Goal: Transaction & Acquisition: Purchase product/service

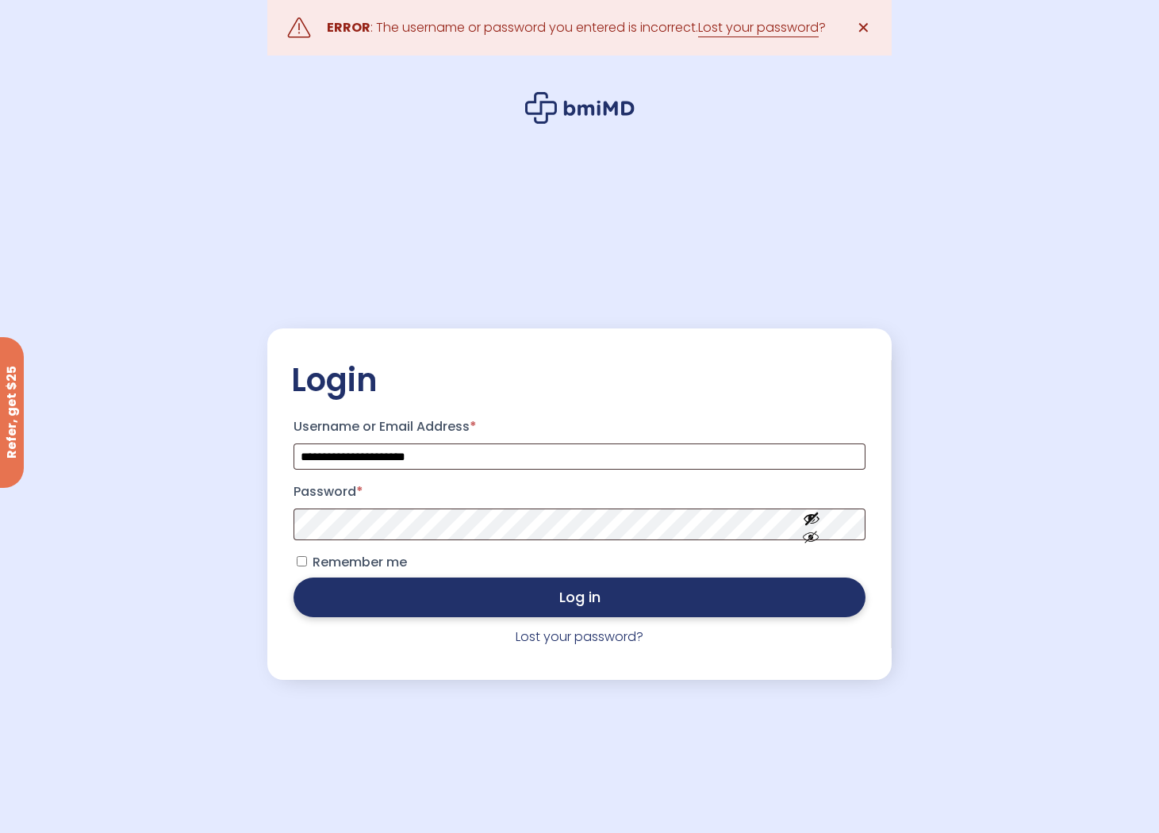
click at [423, 593] on button "Log in" at bounding box center [578, 597] width 571 height 40
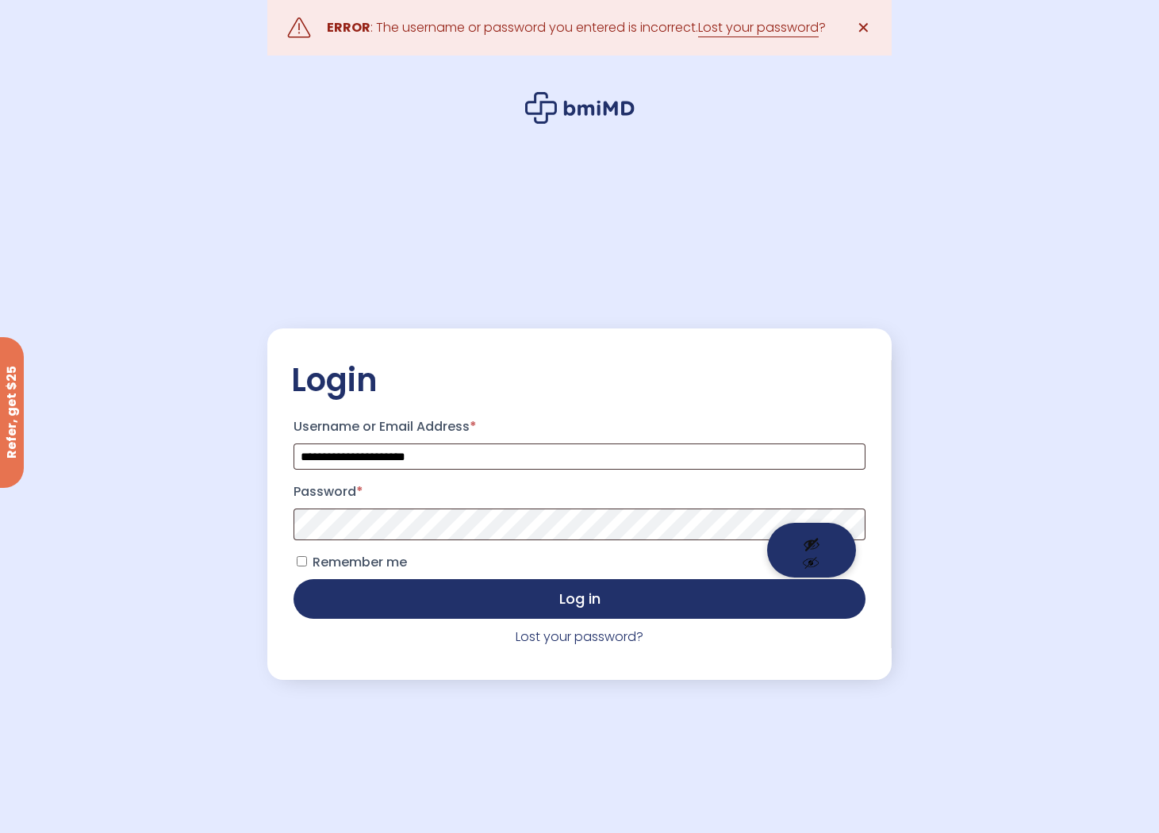
click at [807, 538] on button "Show password" at bounding box center [811, 550] width 89 height 55
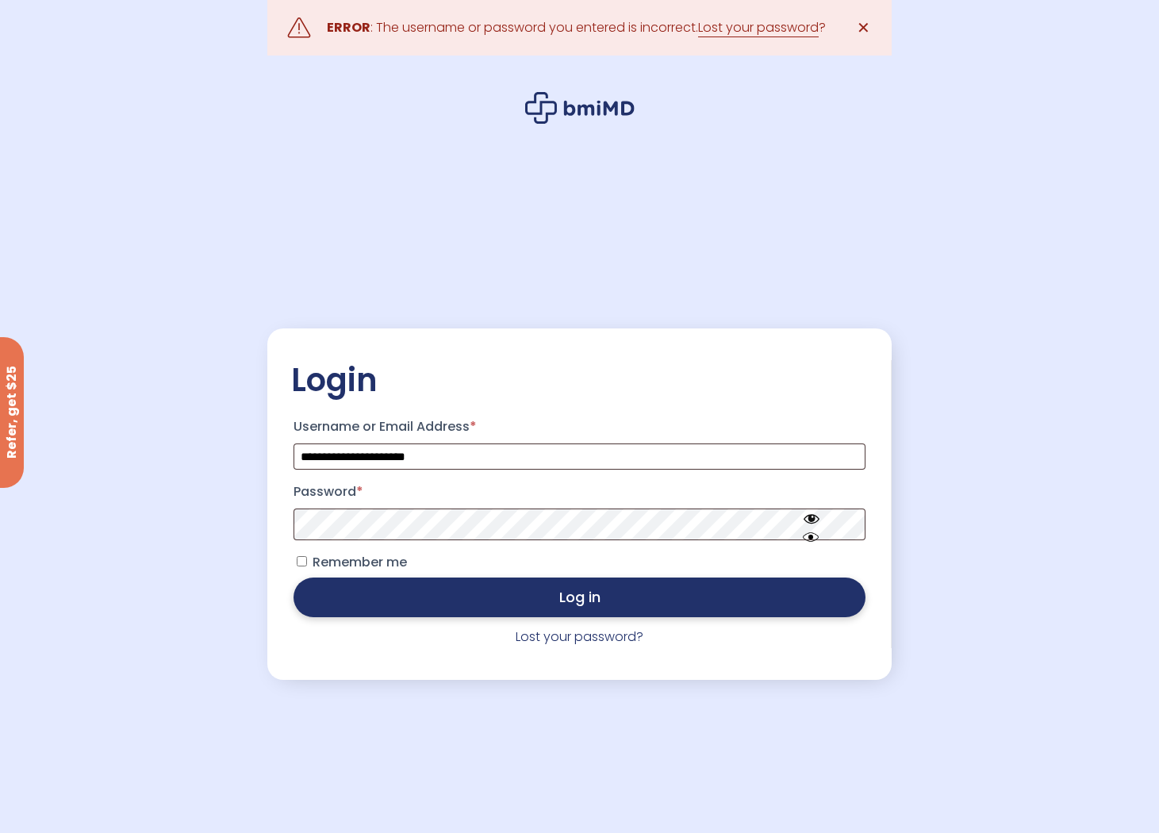
click at [386, 596] on button "Log in" at bounding box center [578, 597] width 571 height 40
click at [404, 596] on button "Log in" at bounding box center [578, 597] width 571 height 40
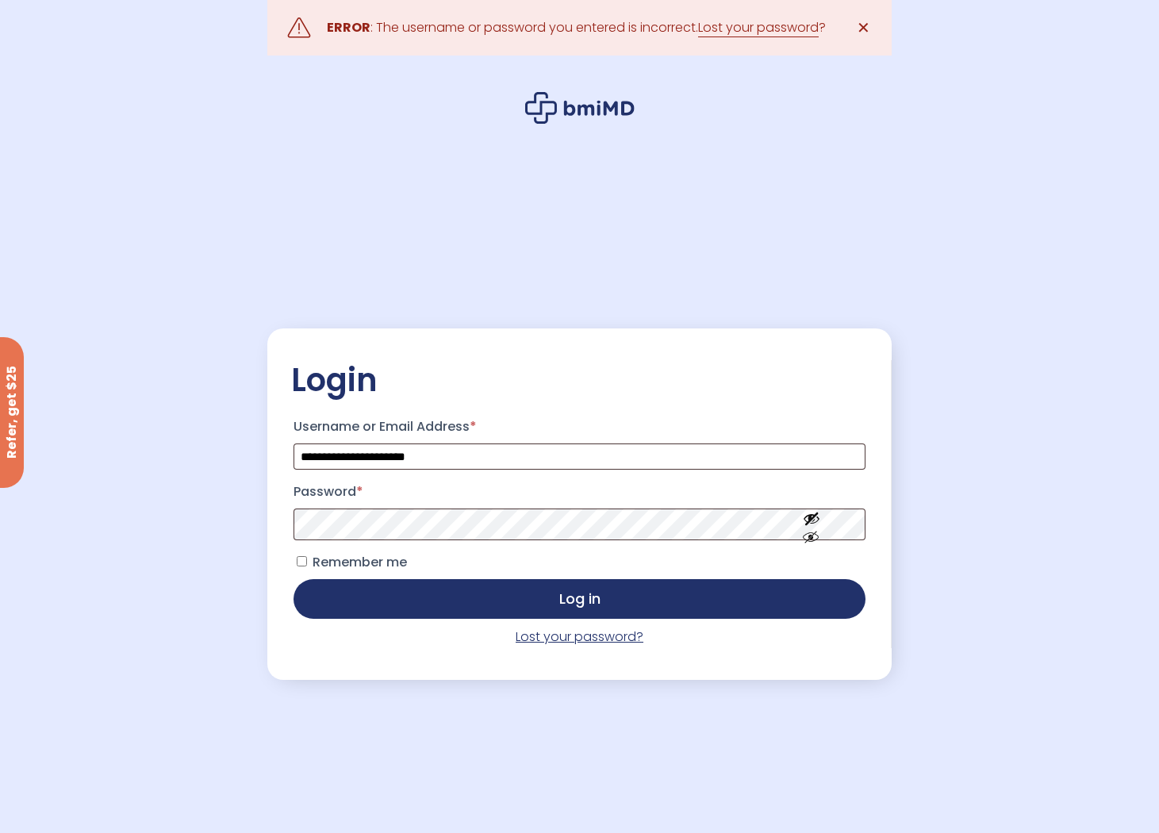
click at [534, 638] on link "Lost your password?" at bounding box center [579, 636] width 128 height 18
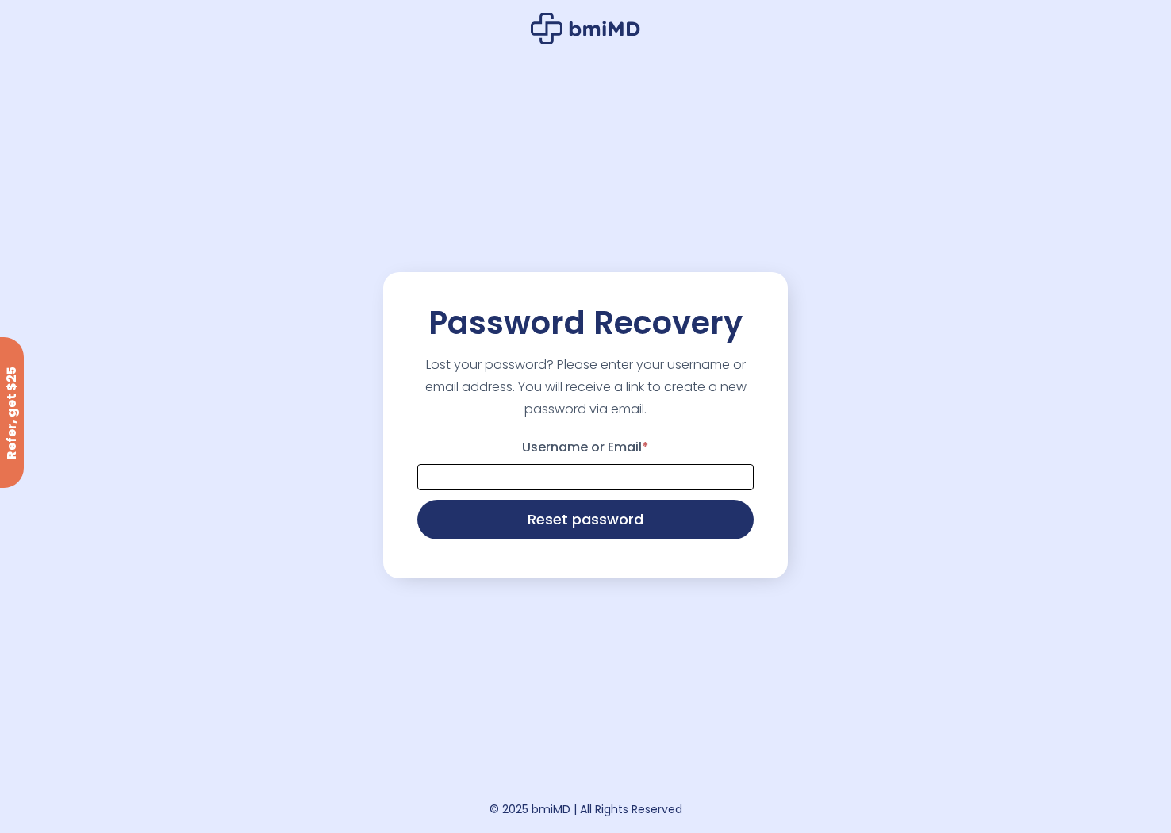
click at [495, 481] on input "Username or Email *" at bounding box center [585, 477] width 336 height 26
type input "**********"
click at [507, 523] on button "Reset password" at bounding box center [585, 518] width 336 height 40
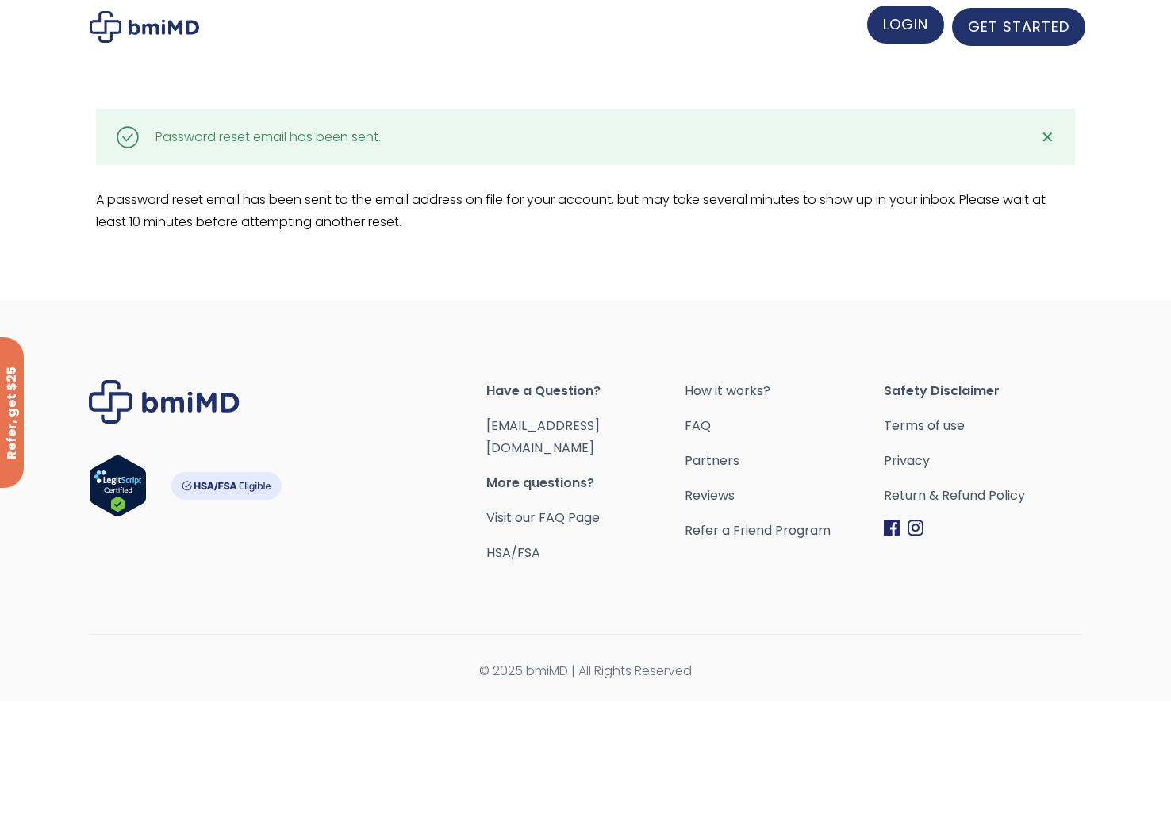
click at [914, 27] on span "LOGIN" at bounding box center [905, 24] width 45 height 20
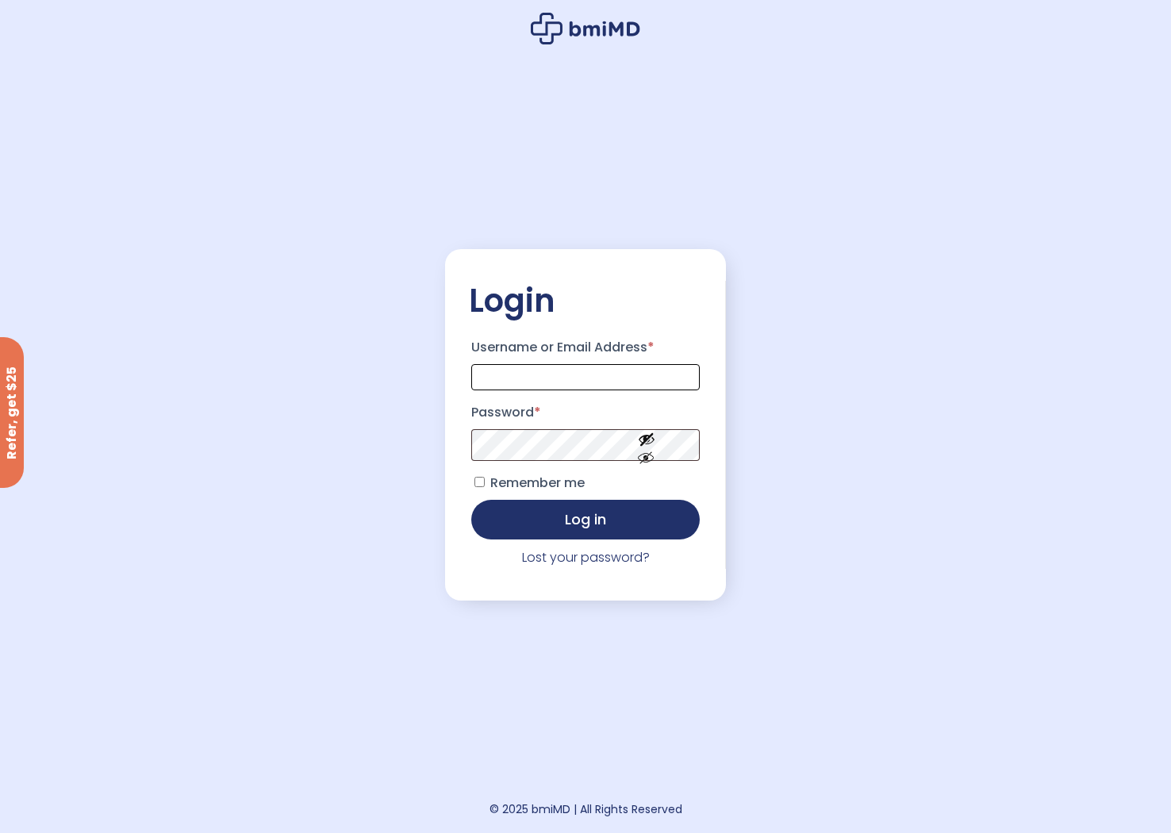
click at [538, 376] on input "Username or Email Address *" at bounding box center [585, 377] width 228 height 26
type input "**********"
click at [610, 522] on button "Log in" at bounding box center [585, 518] width 228 height 40
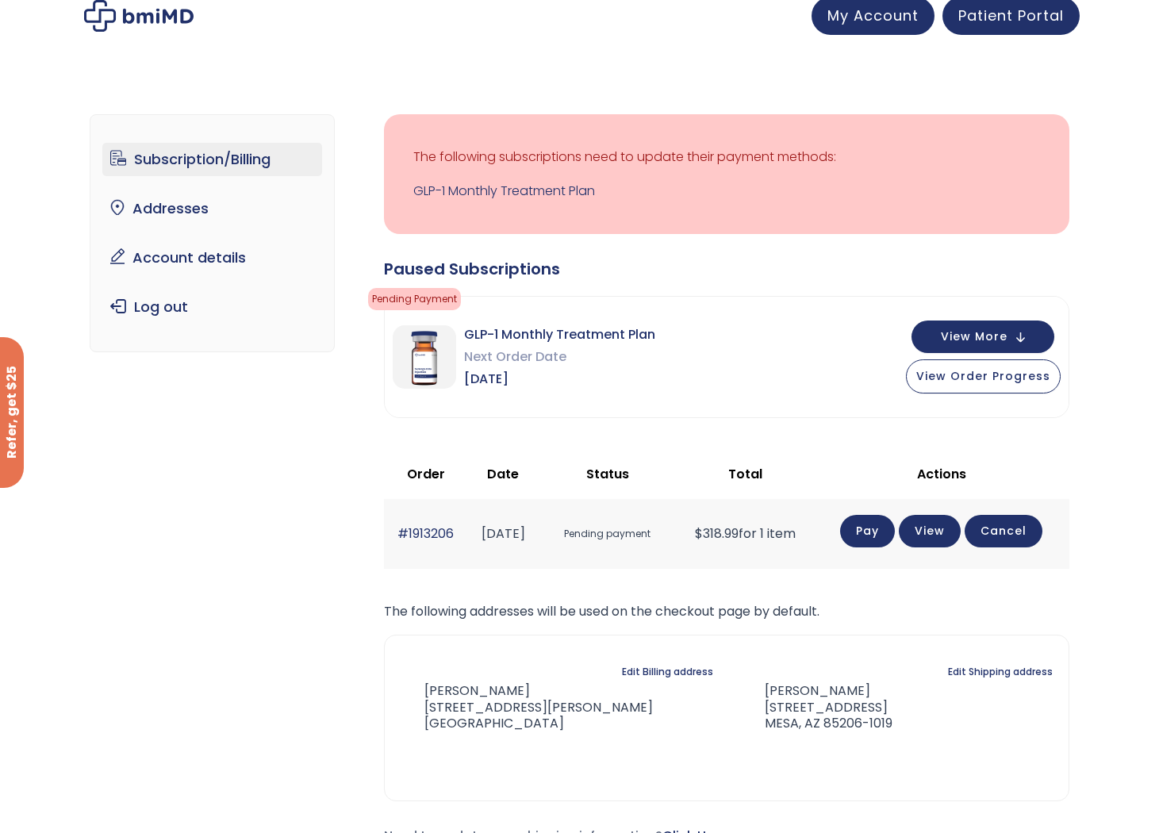
scroll to position [13, 0]
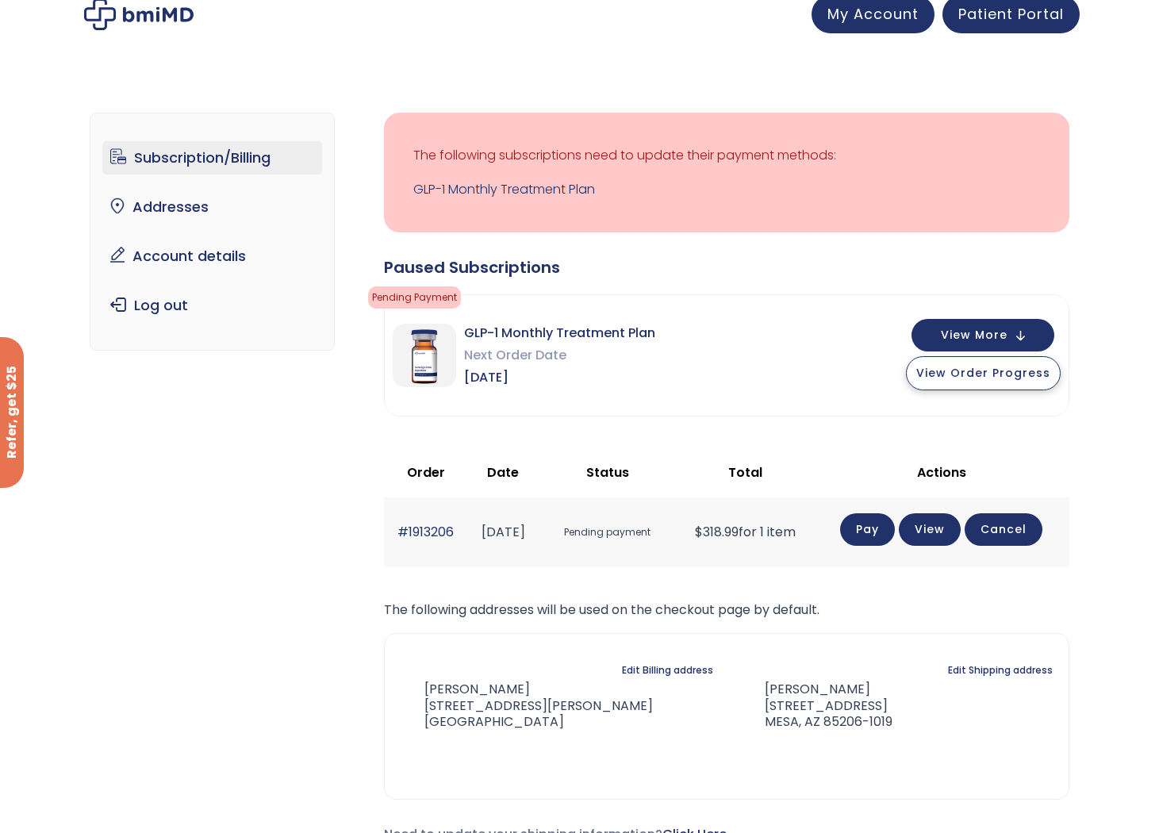
click at [998, 379] on span "View Order Progress" at bounding box center [983, 373] width 134 height 16
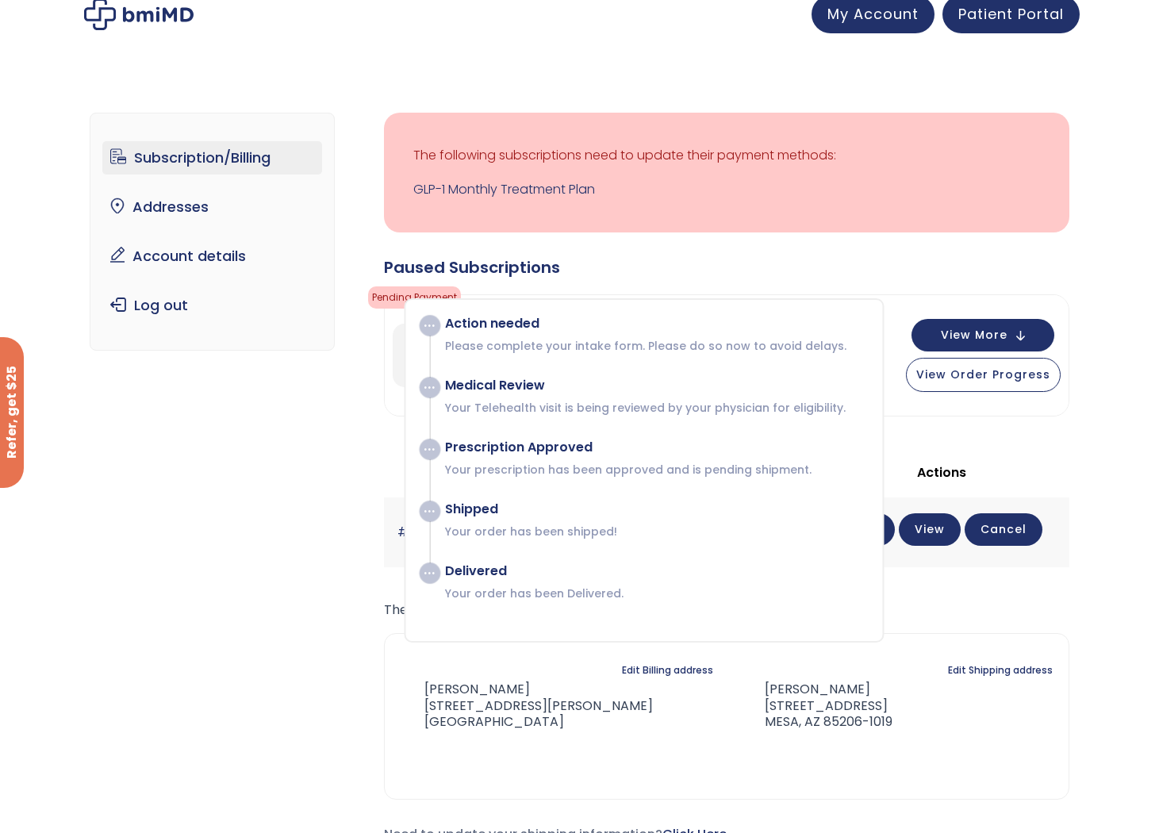
click at [1090, 449] on div "Subscription/Billing bmiRewards Addresses Account details Submit a Review Log o…" at bounding box center [579, 491] width 1159 height 820
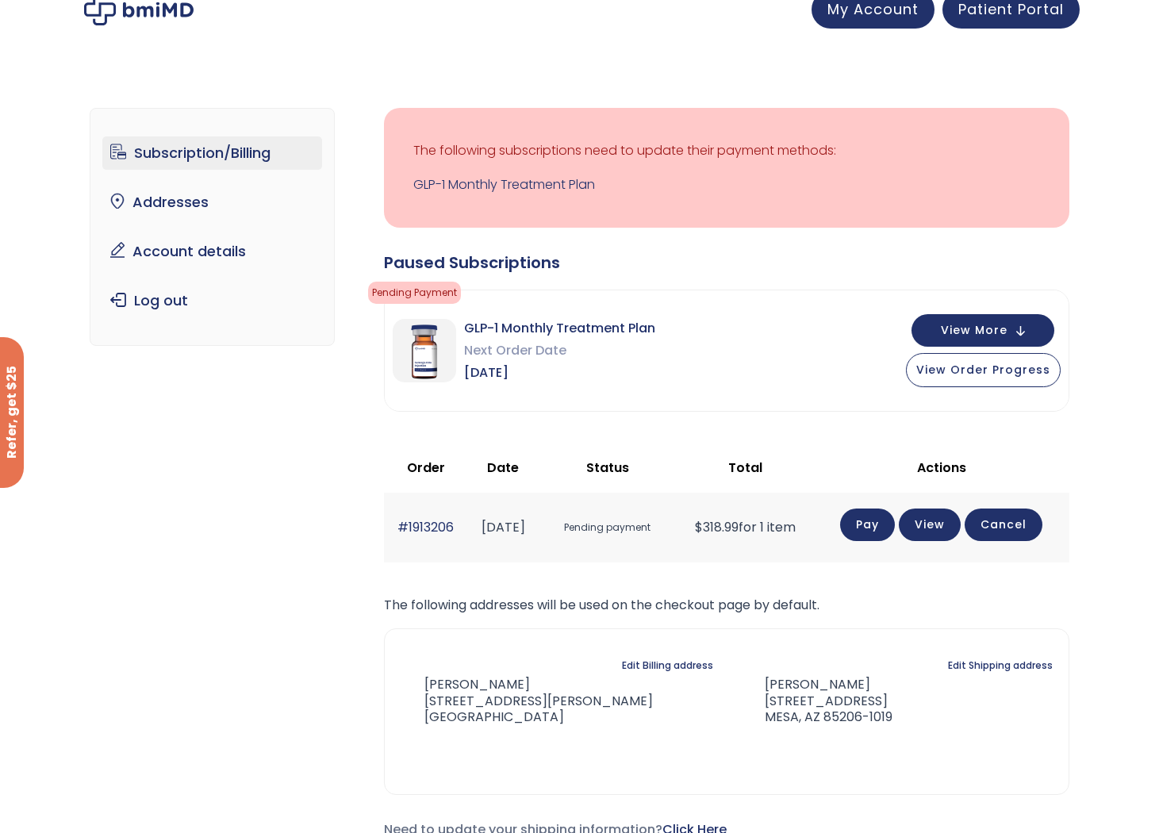
scroll to position [0, 0]
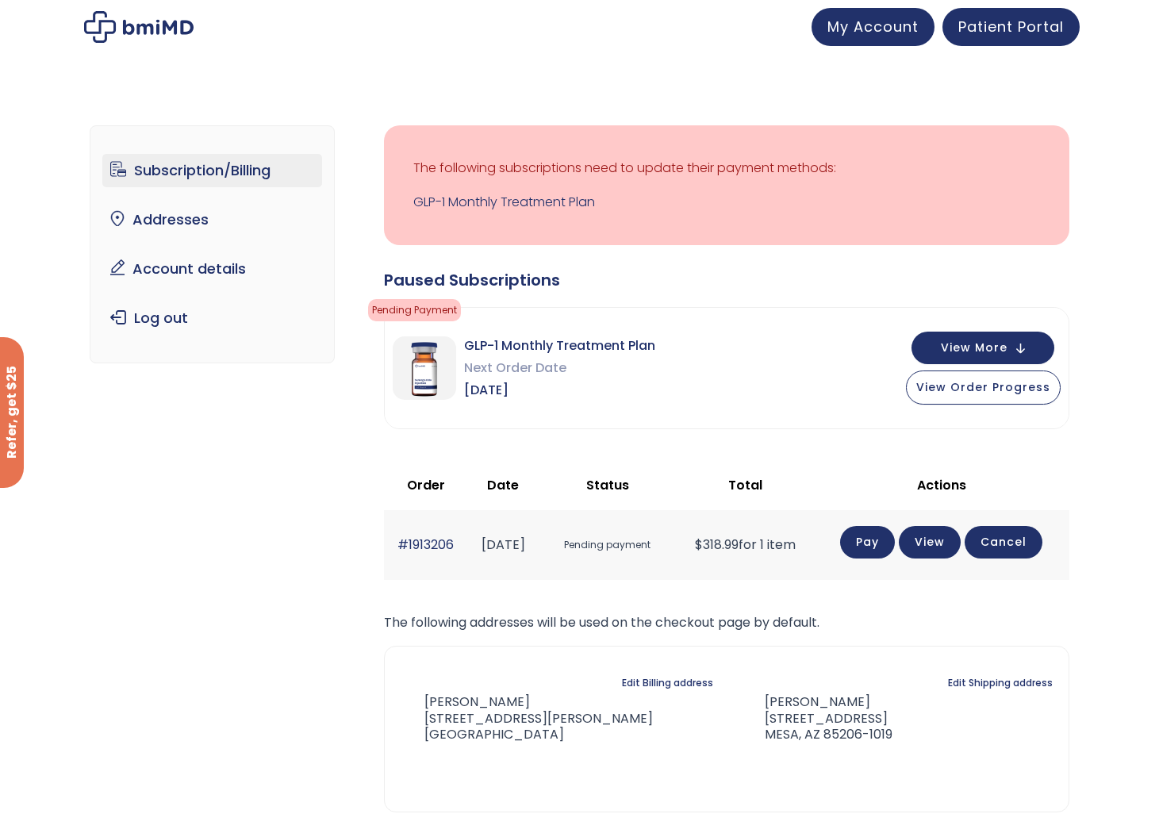
click at [127, 29] on img at bounding box center [138, 27] width 109 height 32
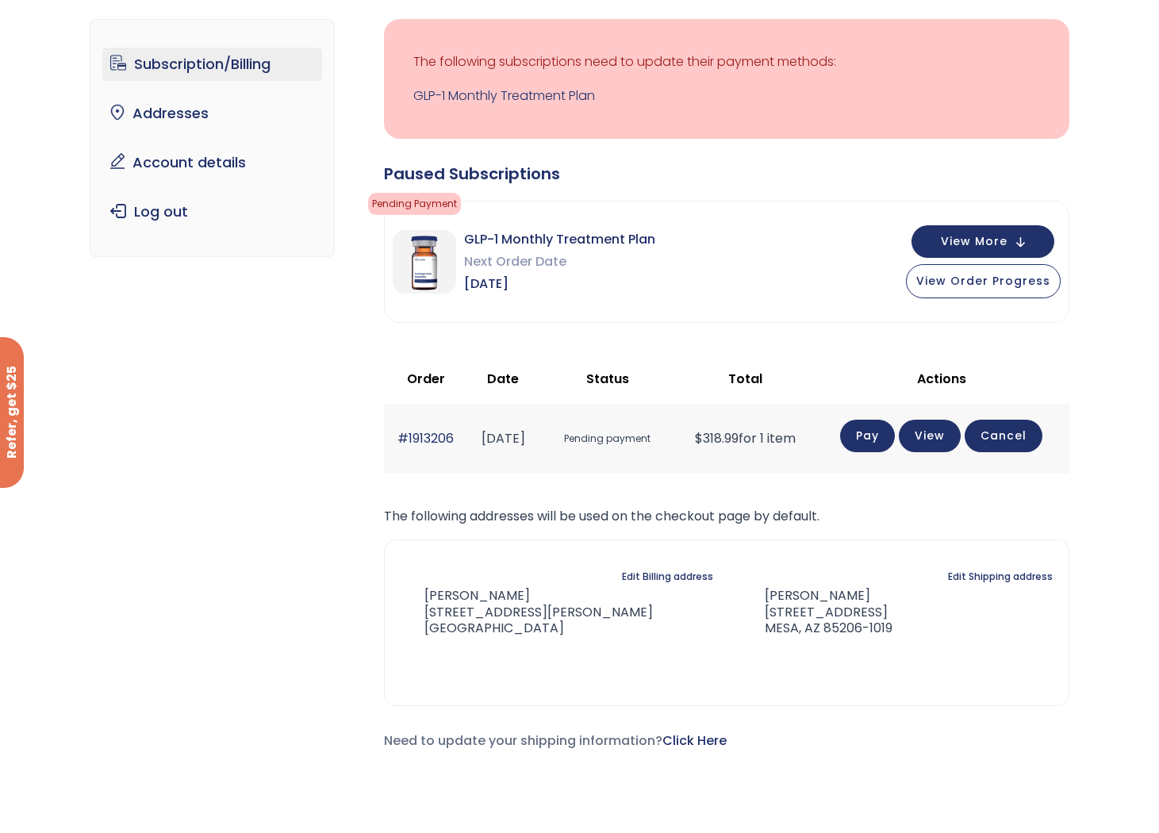
scroll to position [194, 0]
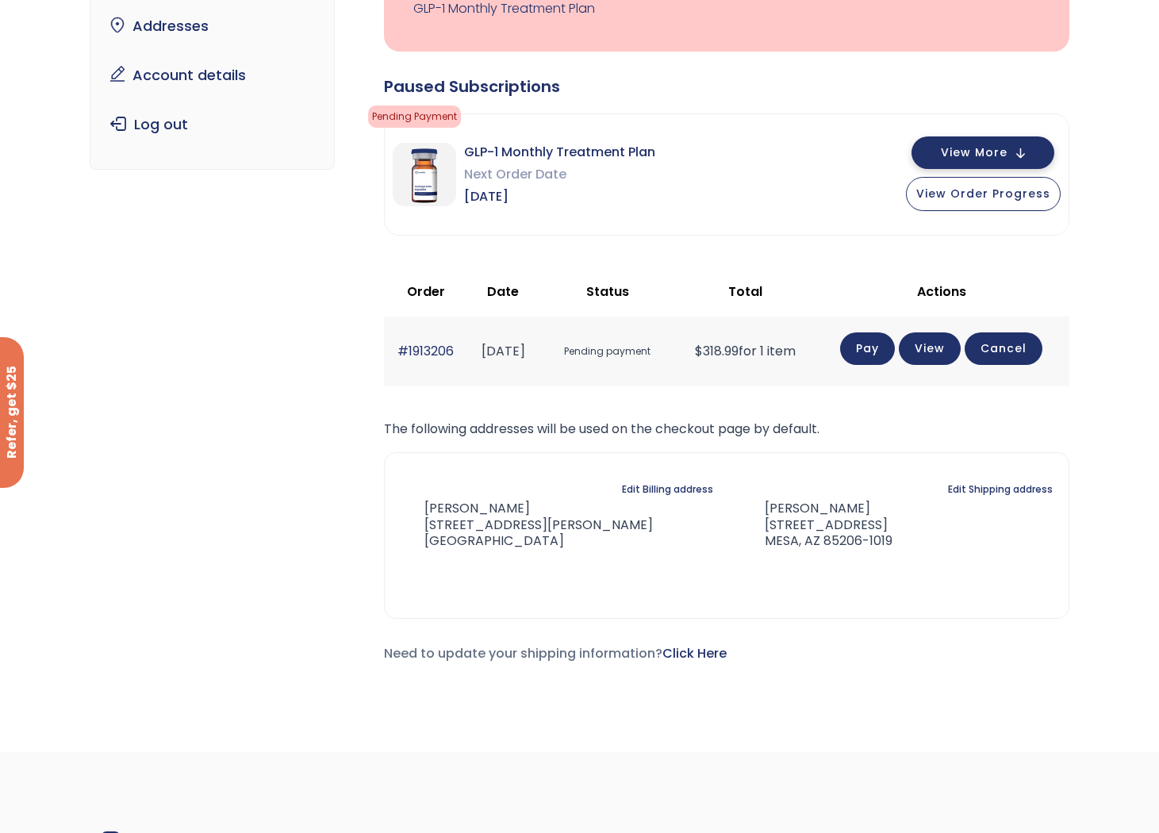
click at [975, 155] on span "View More" at bounding box center [974, 153] width 67 height 10
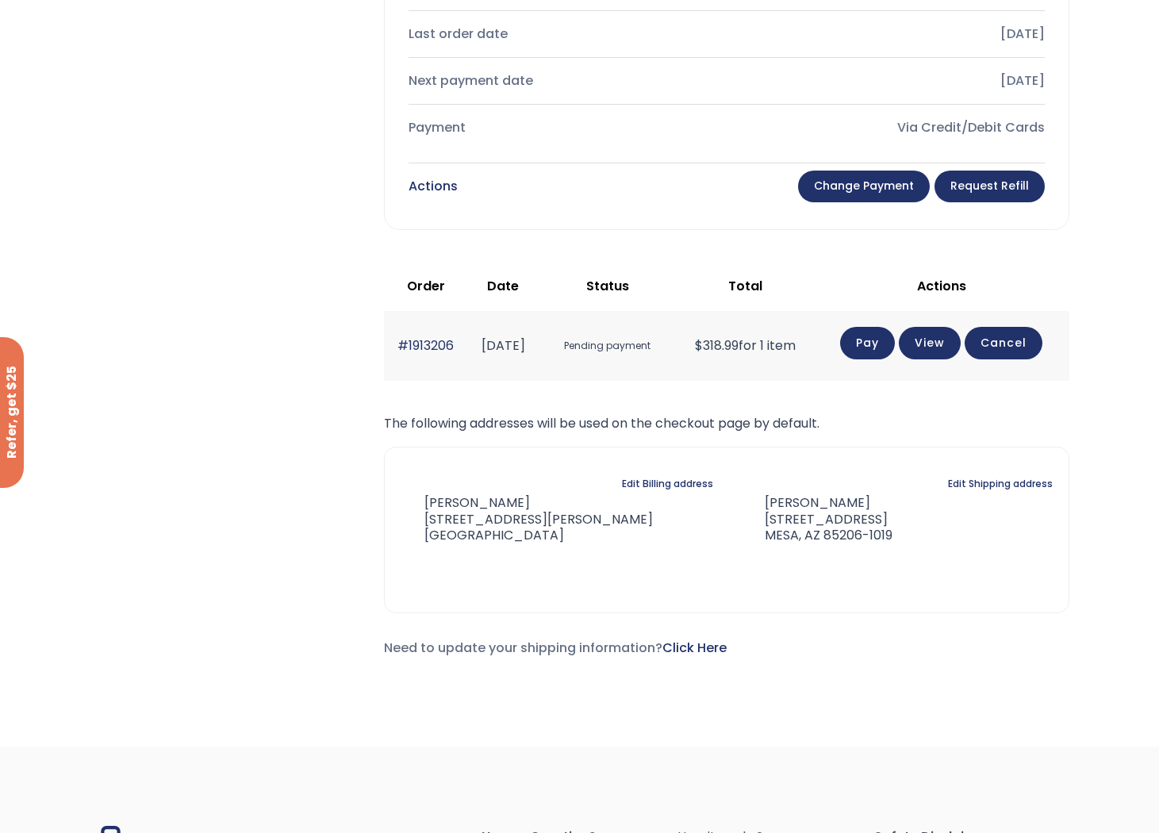
scroll to position [687, 0]
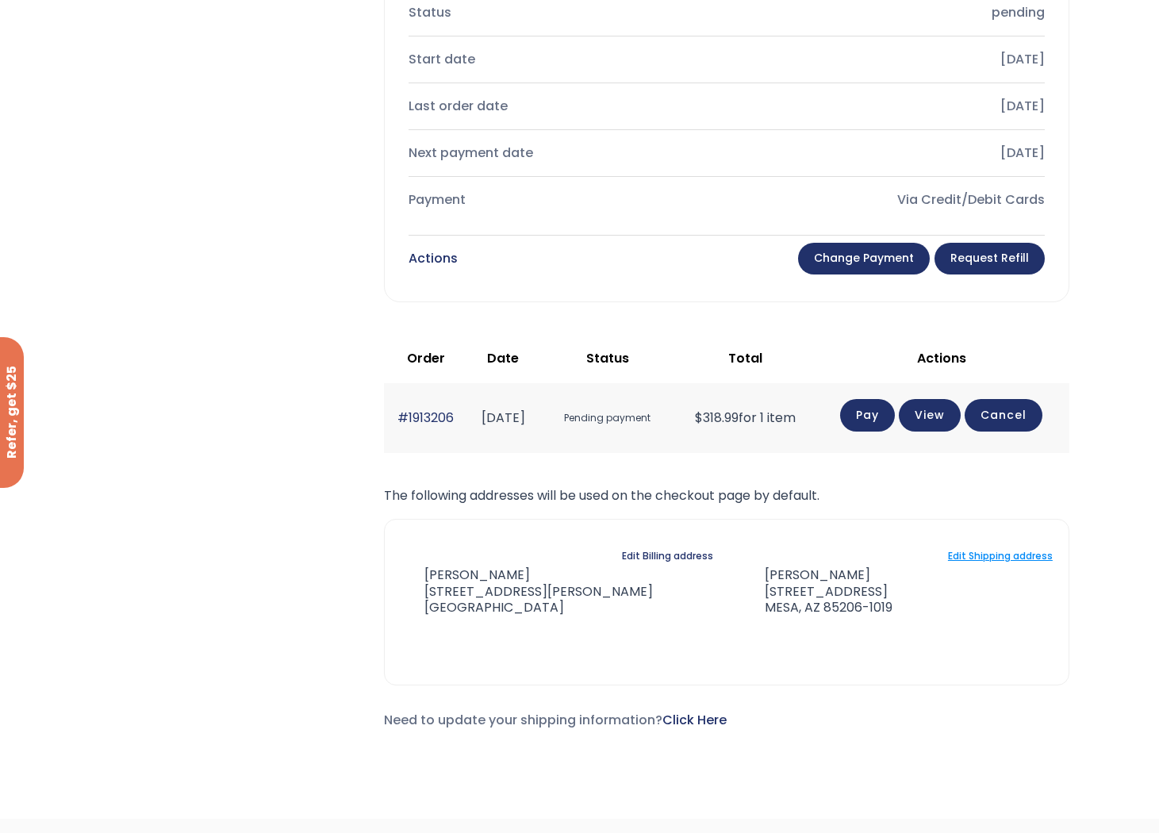
click at [1004, 556] on link "Edit Shipping address" at bounding box center [1000, 556] width 105 height 22
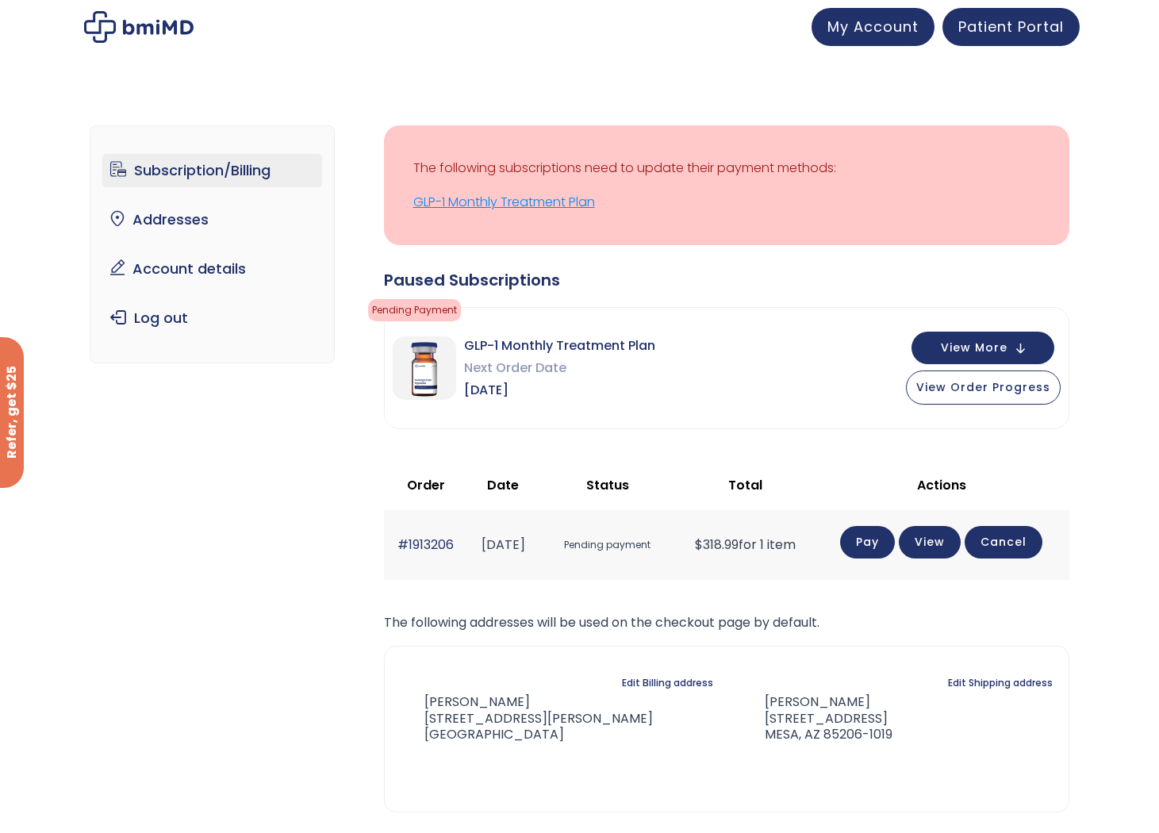
click at [554, 199] on link "GLP-1 Monthly Treatment Plan" at bounding box center [726, 202] width 627 height 22
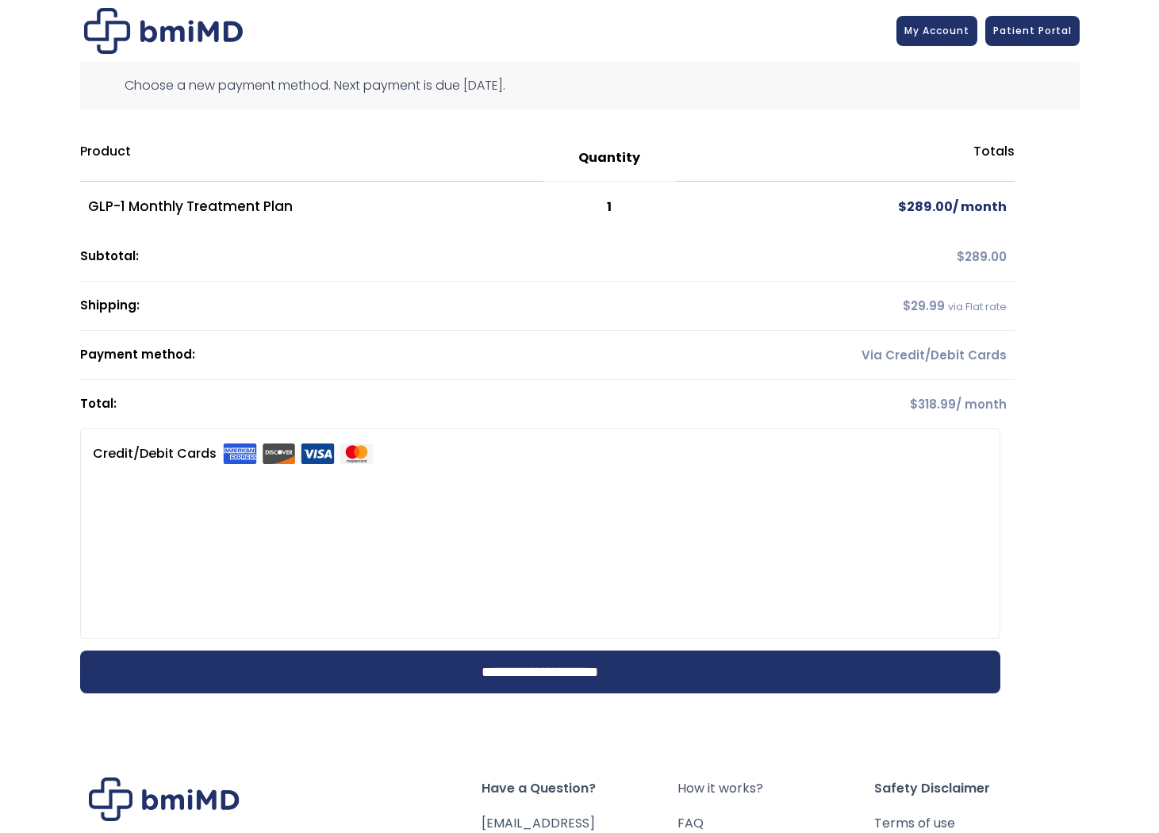
click at [167, 355] on th "Payment method:" at bounding box center [378, 355] width 596 height 49
click at [875, 355] on td "Via Credit/Debit Cards" at bounding box center [845, 355] width 338 height 49
click at [130, 302] on th "Shipping:" at bounding box center [378, 306] width 596 height 49
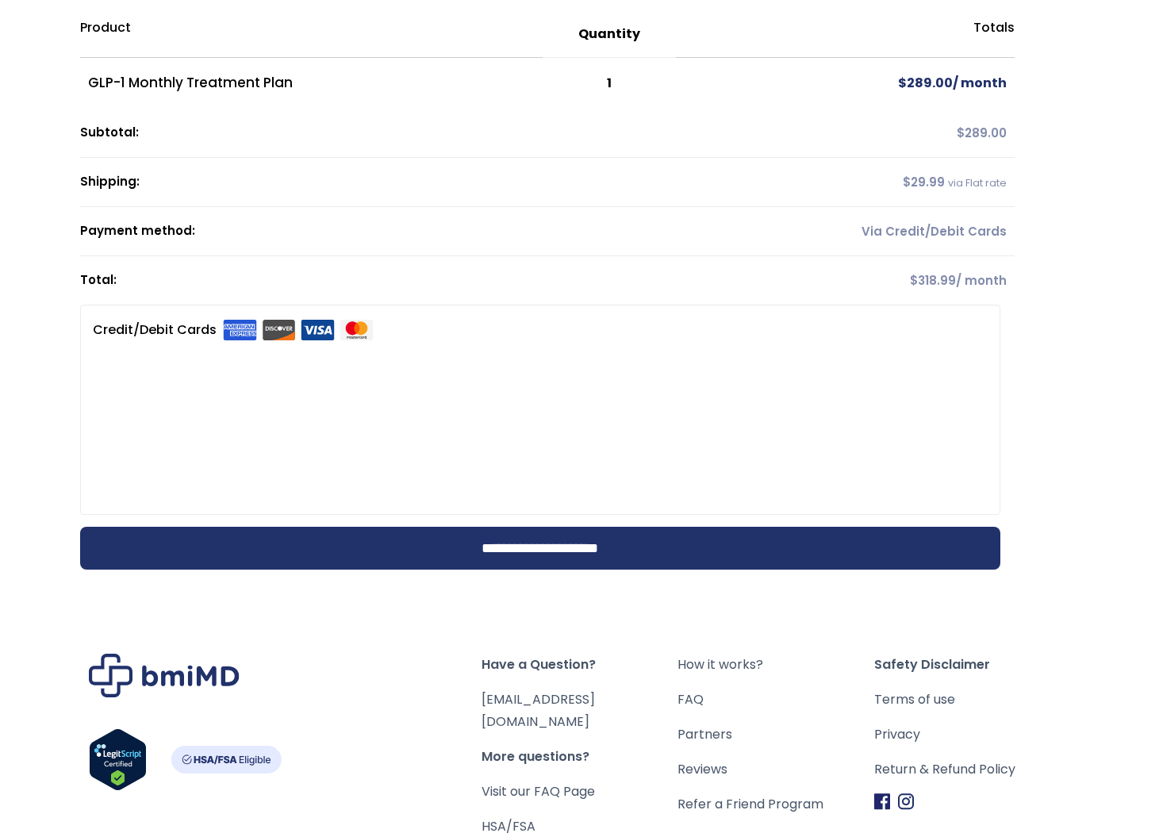
scroll to position [244, 0]
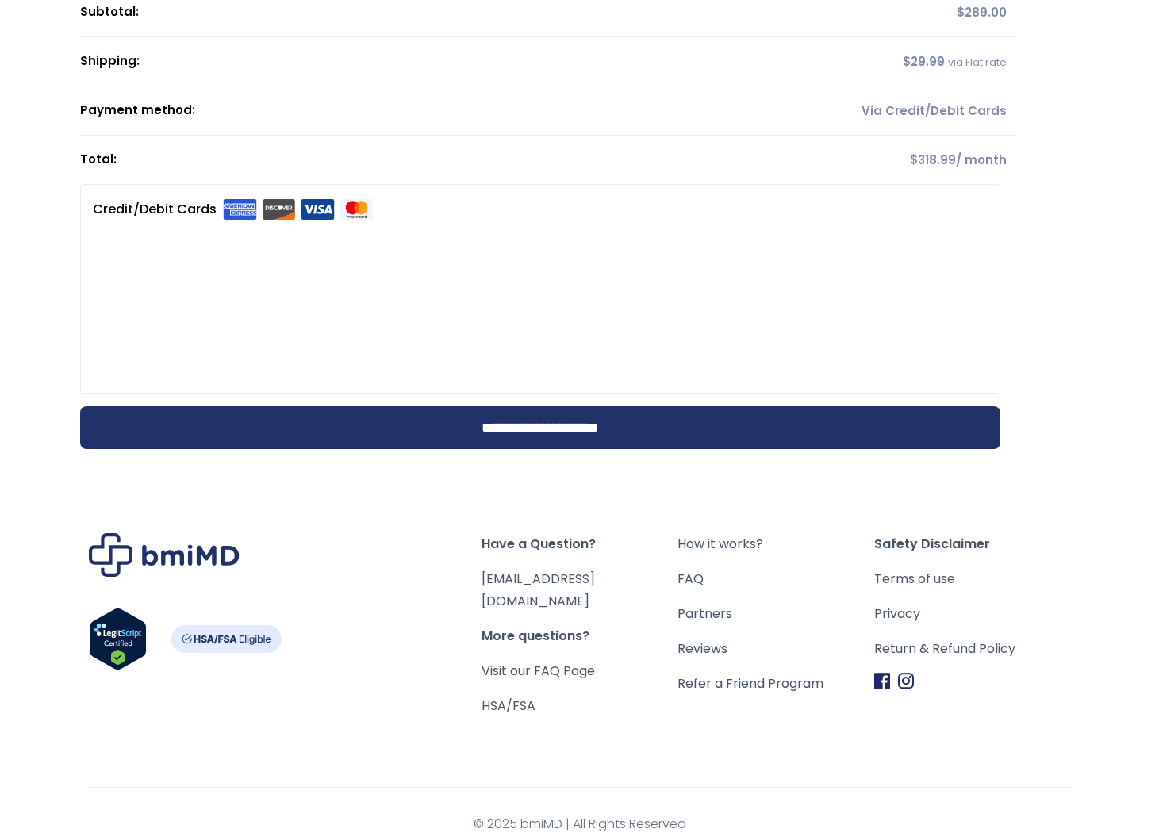
click at [584, 411] on input "**********" at bounding box center [540, 427] width 920 height 43
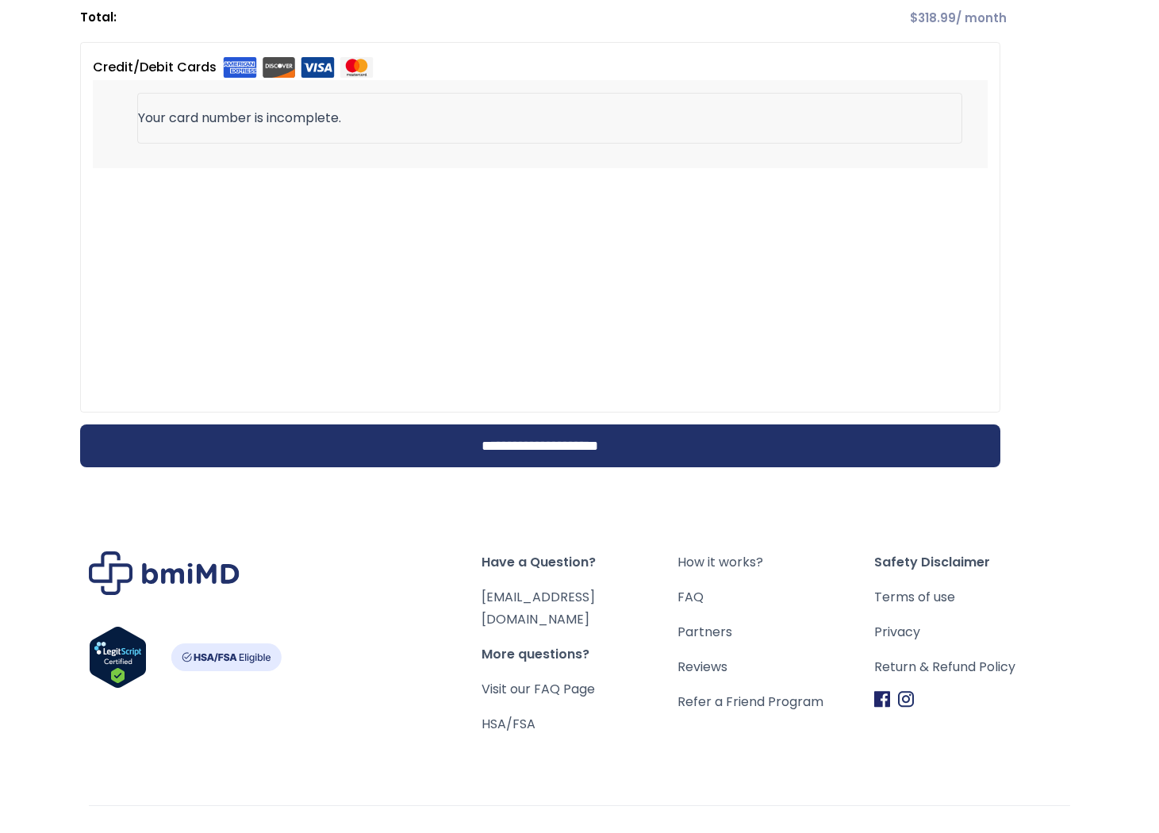
scroll to position [387, 0]
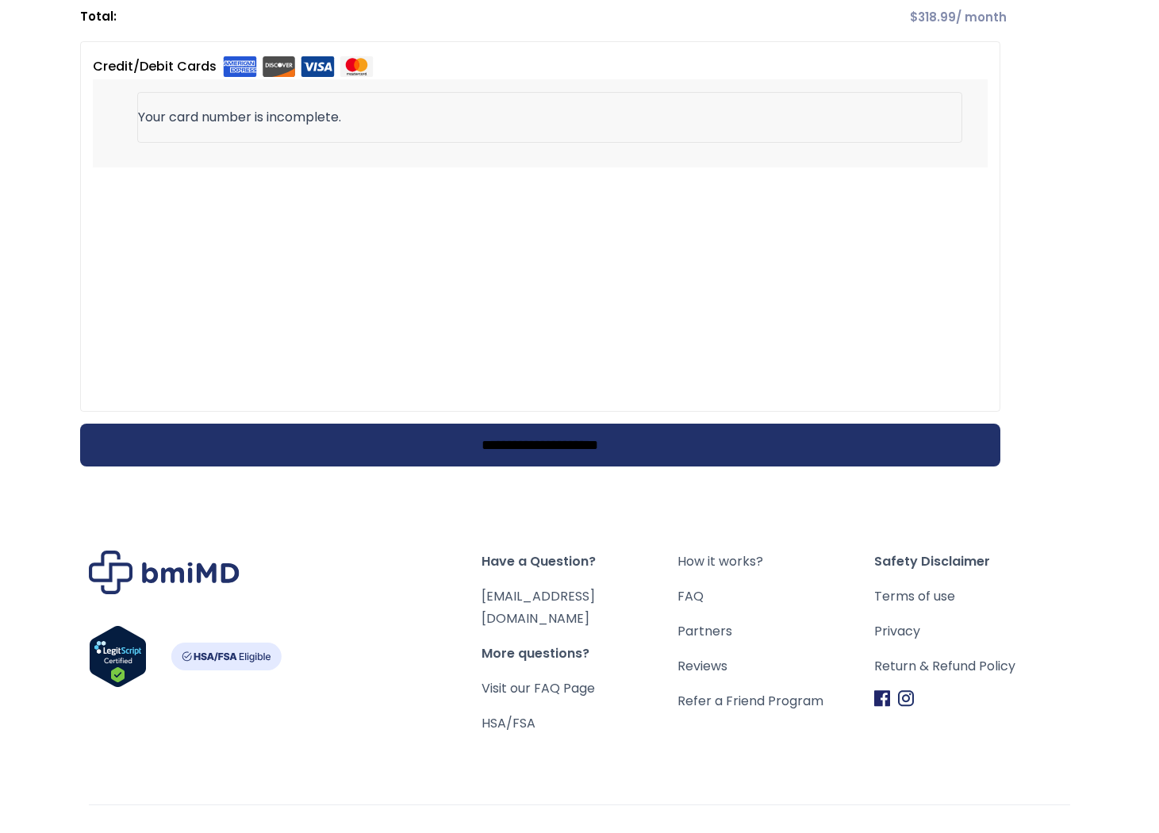
click at [780, 450] on input "**********" at bounding box center [540, 444] width 920 height 43
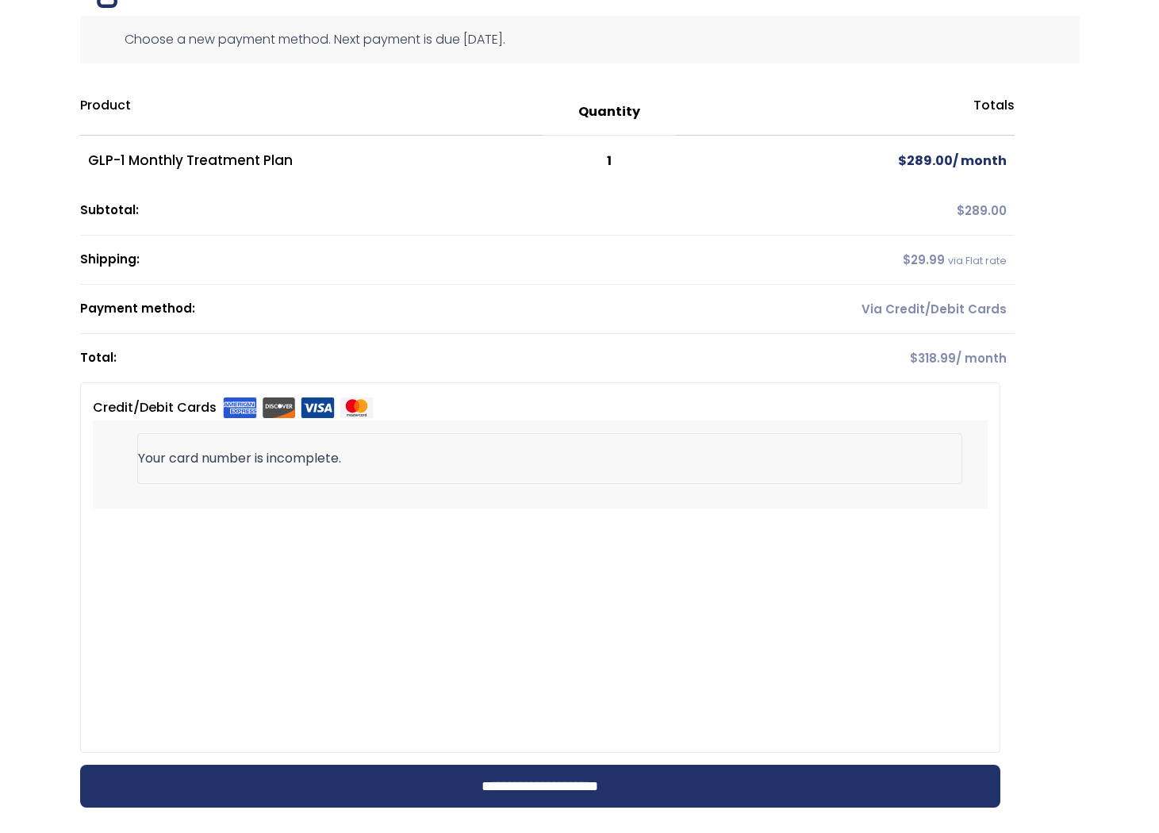
scroll to position [0, 0]
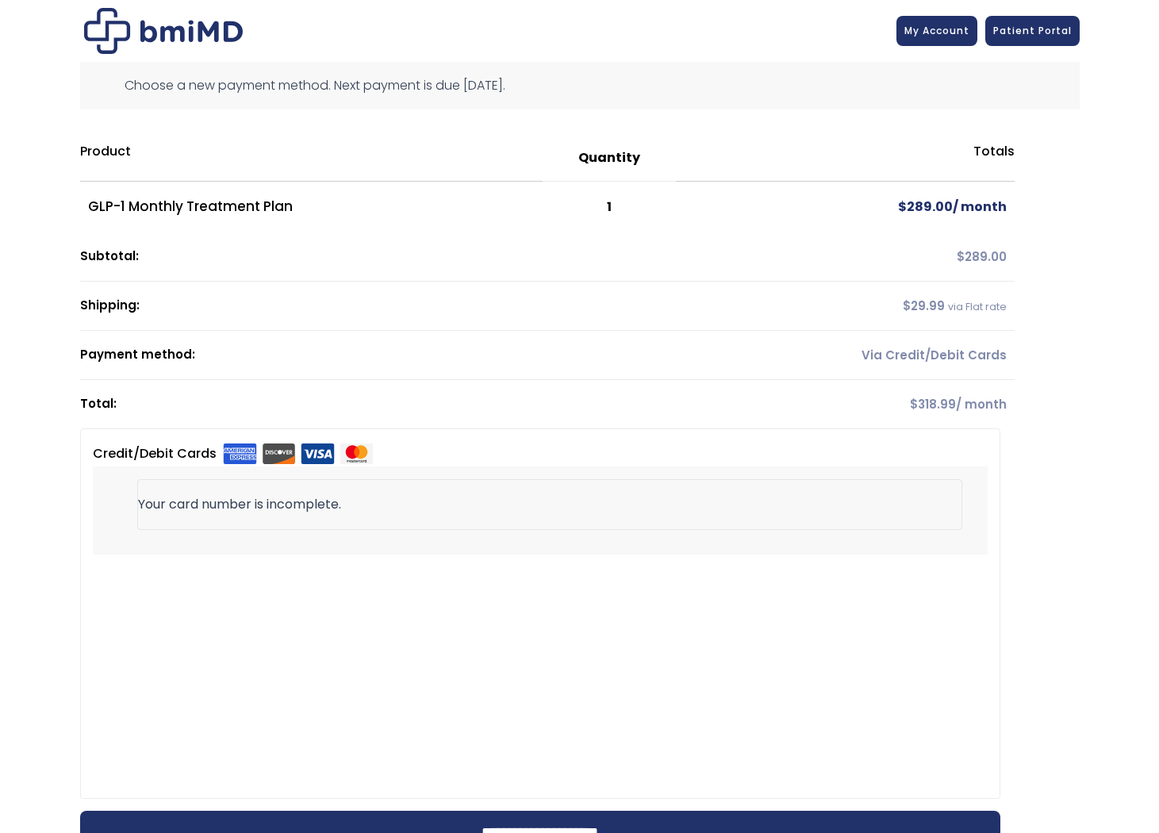
click at [1094, 455] on div "JOIN 50k+ MEMBERS IN REACHING THEIR WEIGHT LOSS GOALS .path{fill:none;stroke:#3…" at bounding box center [579, 629] width 1159 height 1259
click at [1001, 37] on link "Patient Portal" at bounding box center [1032, 28] width 94 height 30
click at [1012, 30] on span "Patient Portal" at bounding box center [1032, 27] width 79 height 13
